Goal: Navigation & Orientation: Find specific page/section

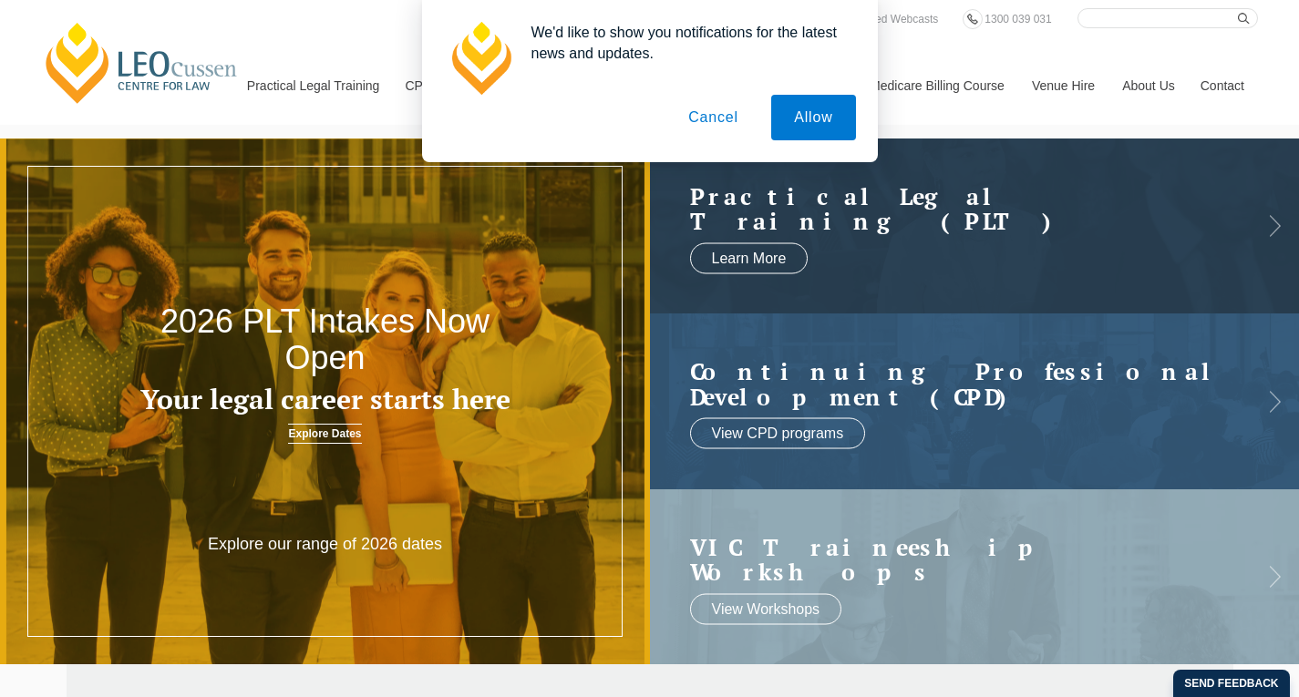
click at [695, 121] on button "Cancel" at bounding box center [713, 118] width 96 height 46
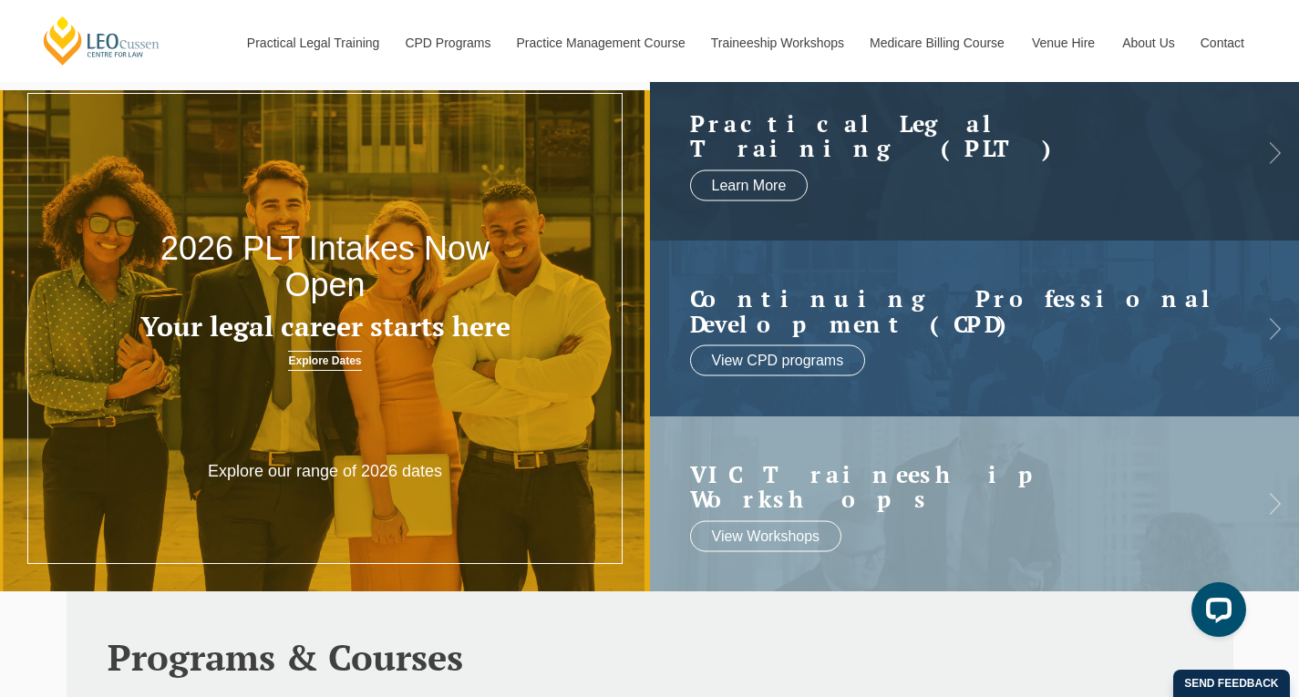
scroll to position [76, 0]
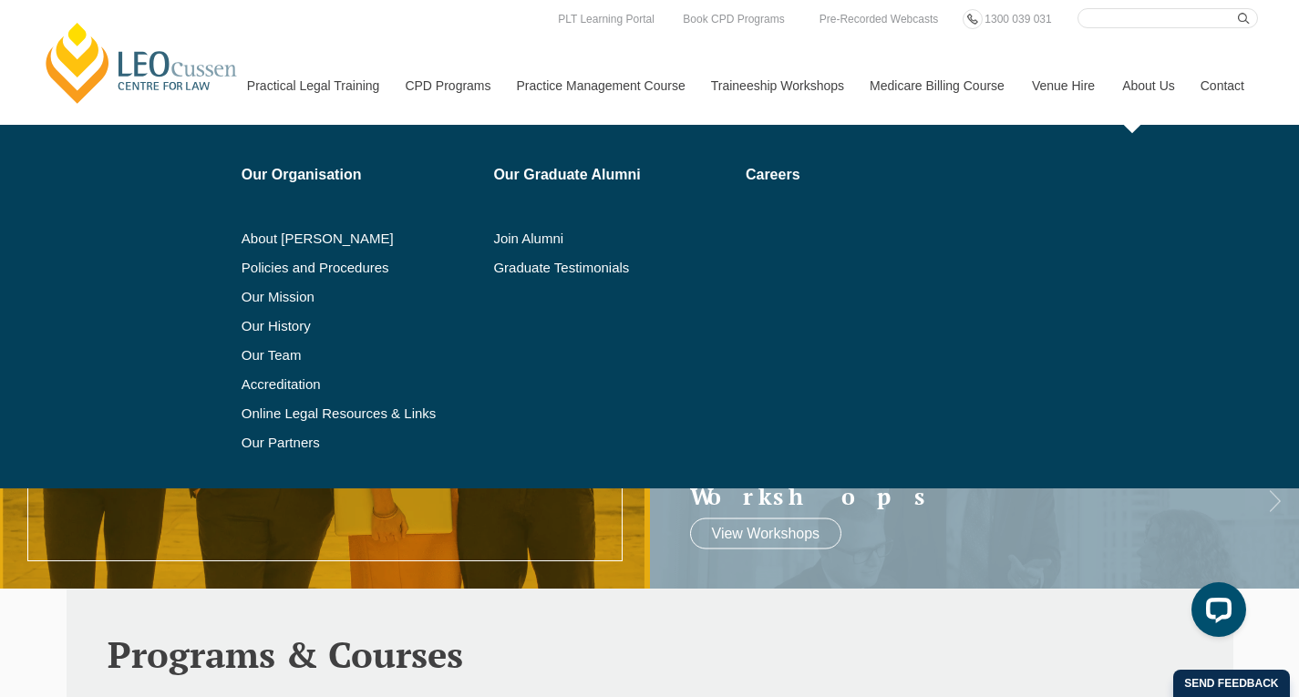
click at [273, 346] on li "Our Team" at bounding box center [362, 355] width 240 height 29
click at [273, 352] on link "Our Team" at bounding box center [362, 355] width 240 height 15
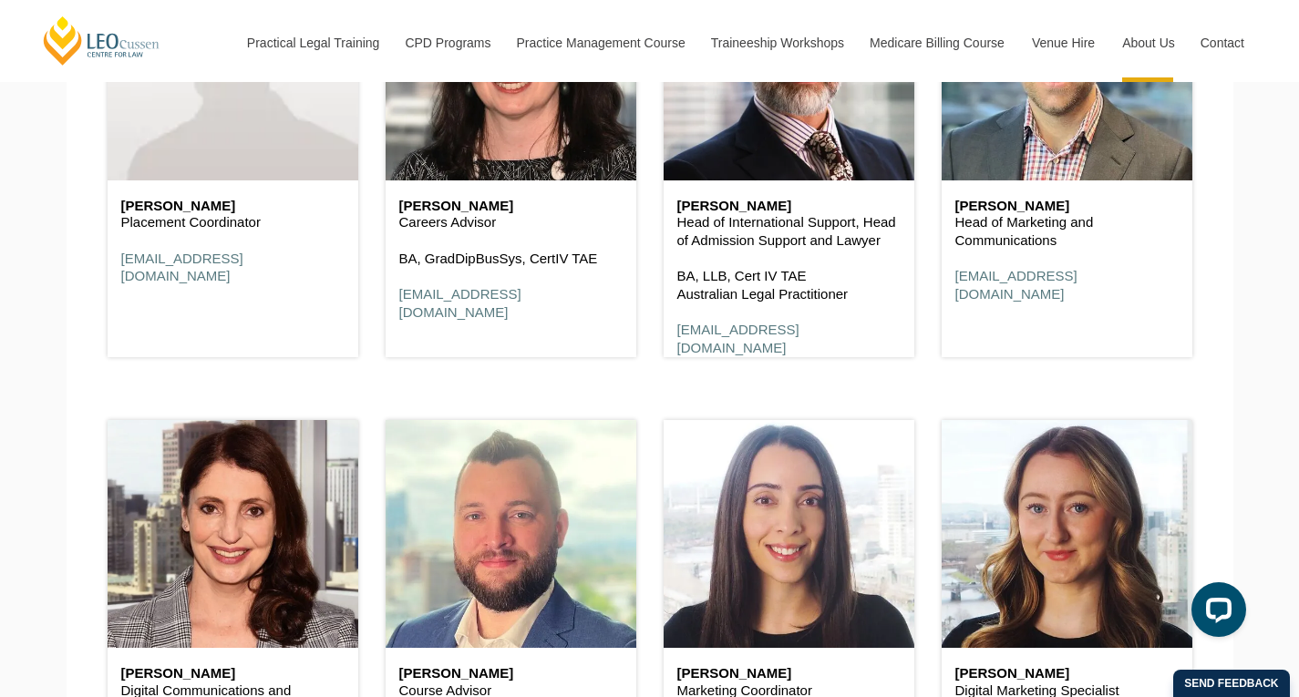
scroll to position [7723, 0]
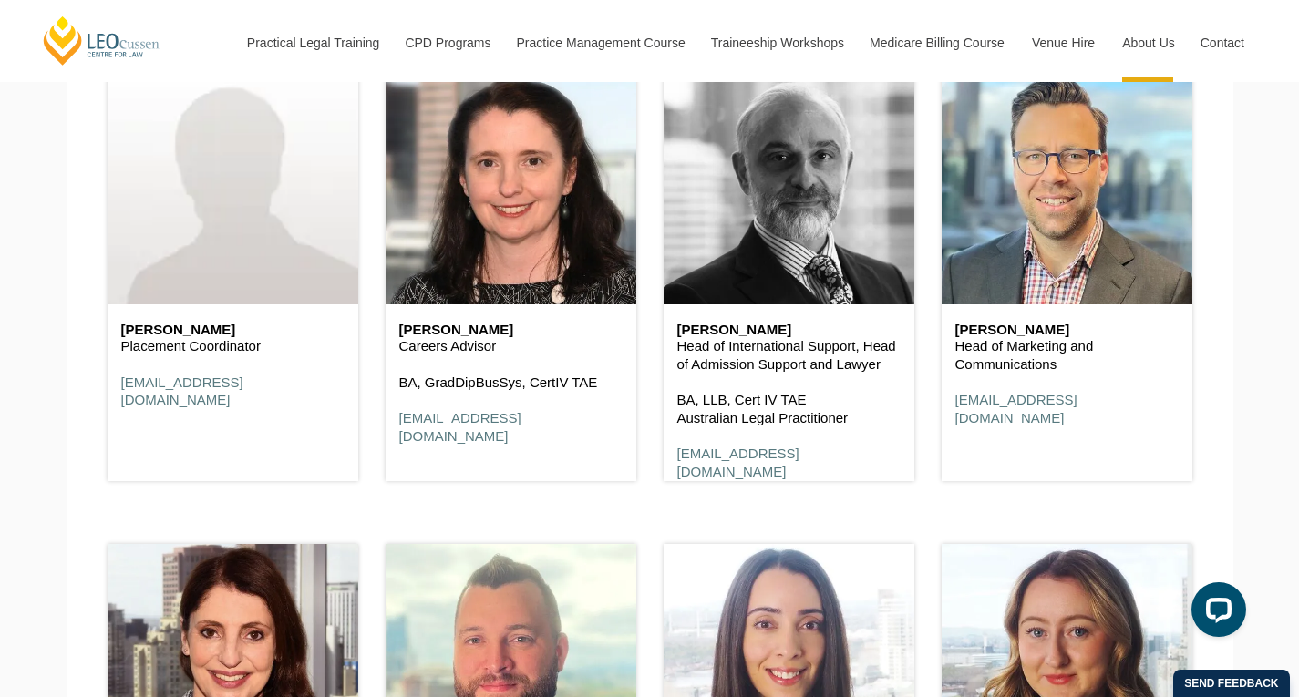
click at [776, 225] on header at bounding box center [789, 191] width 251 height 228
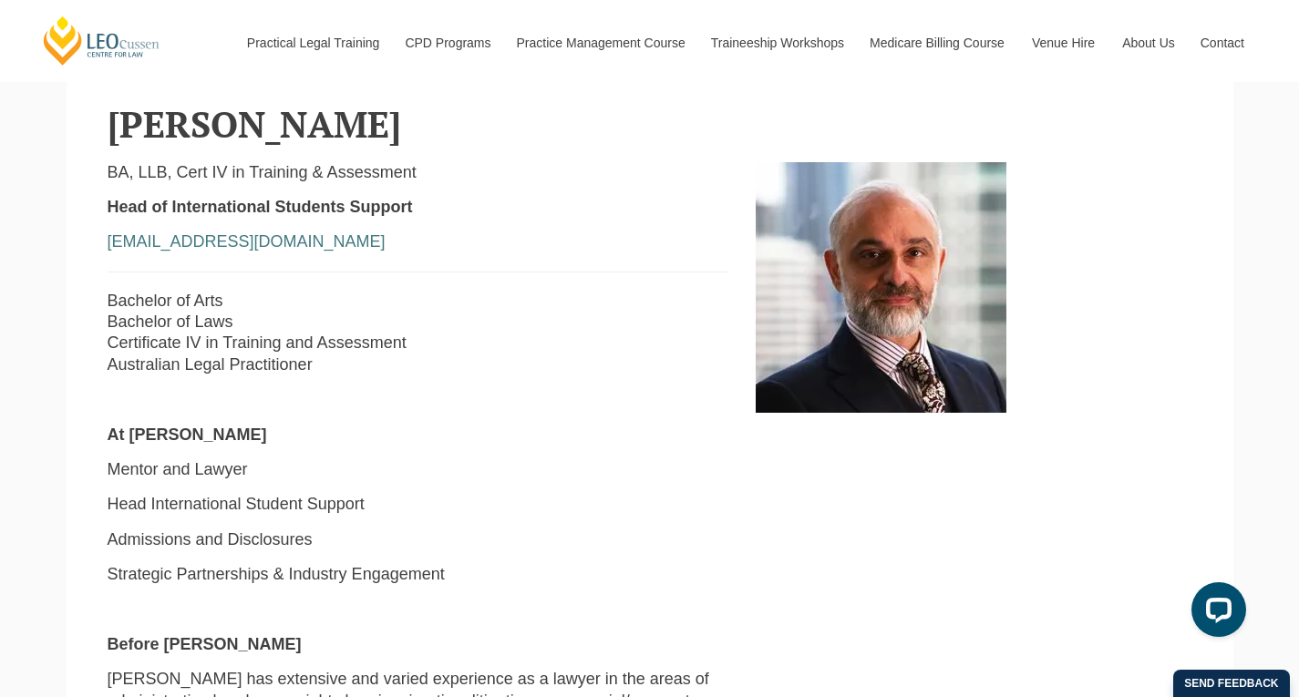
scroll to position [471, 0]
